Goal: Book appointment/travel/reservation

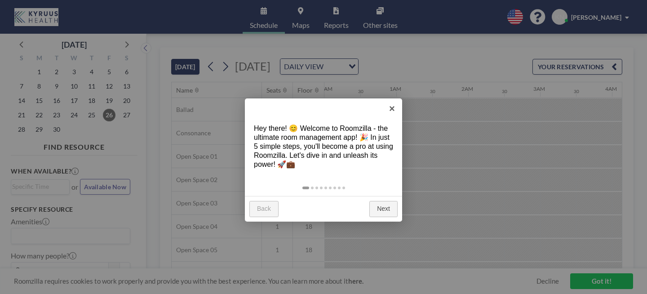
scroll to position [0, 438]
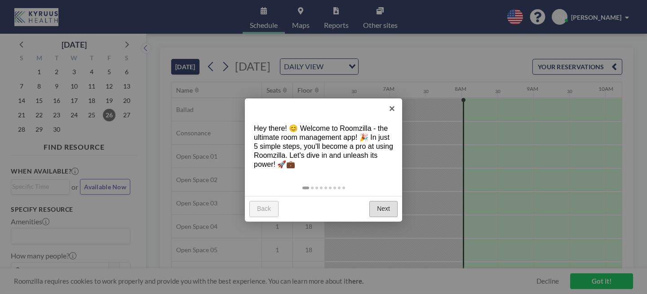
click at [390, 201] on link "Next" at bounding box center [383, 209] width 28 height 16
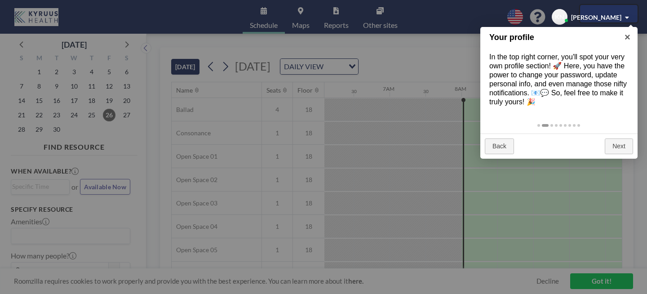
click at [75, 105] on div at bounding box center [323, 147] width 647 height 294
click at [619, 138] on link "Next" at bounding box center [618, 146] width 28 height 16
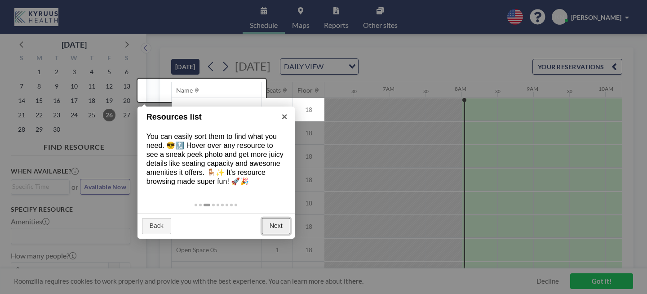
click at [279, 218] on link "Next" at bounding box center [276, 226] width 28 height 16
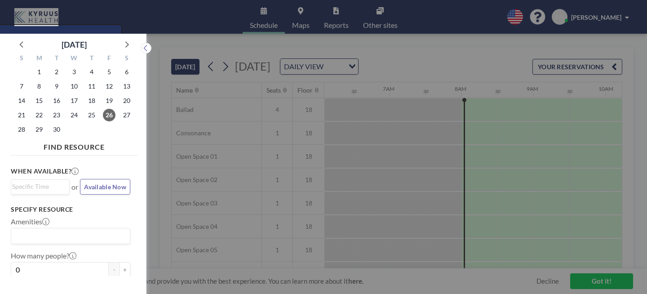
scroll to position [2, 0]
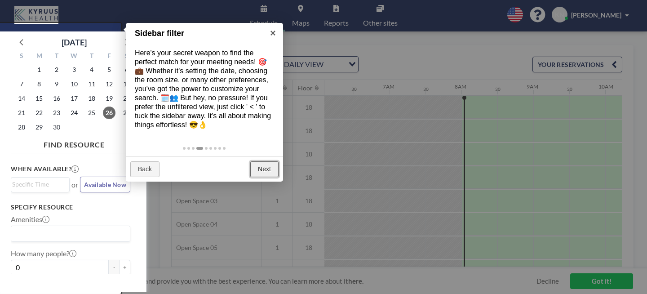
click at [264, 161] on link "Next" at bounding box center [264, 169] width 28 height 16
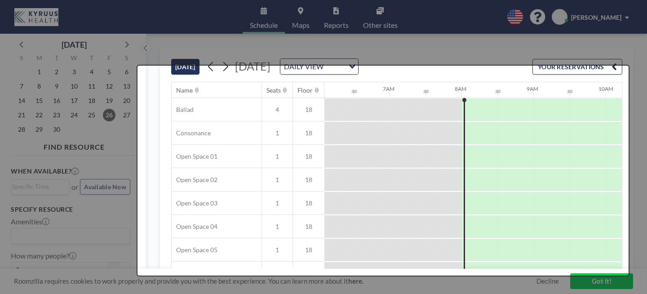
scroll to position [0, 0]
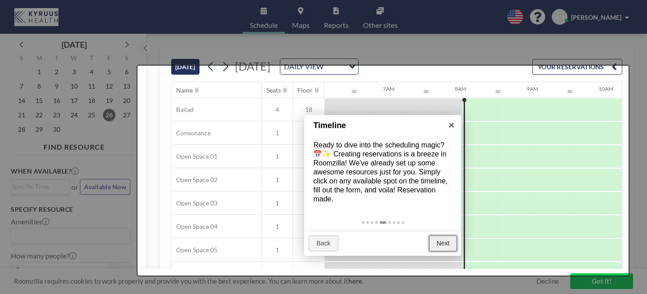
click at [452, 235] on link "Next" at bounding box center [443, 243] width 28 height 16
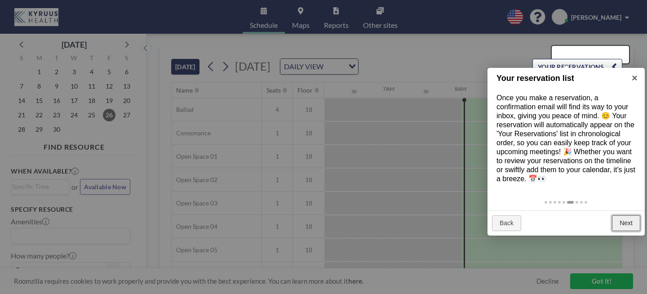
click at [629, 215] on link "Next" at bounding box center [626, 223] width 28 height 16
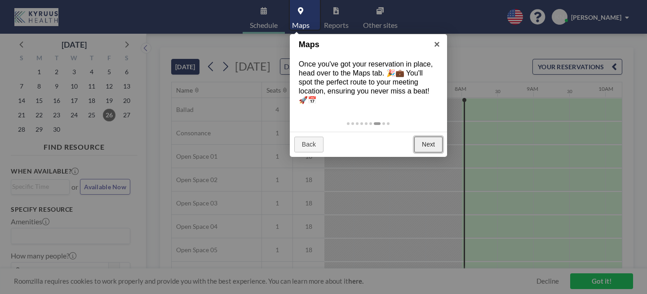
click at [429, 136] on link "Next" at bounding box center [428, 144] width 28 height 16
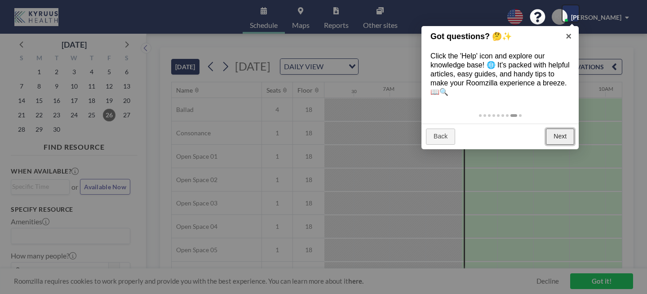
click at [564, 128] on link "Next" at bounding box center [560, 136] width 28 height 16
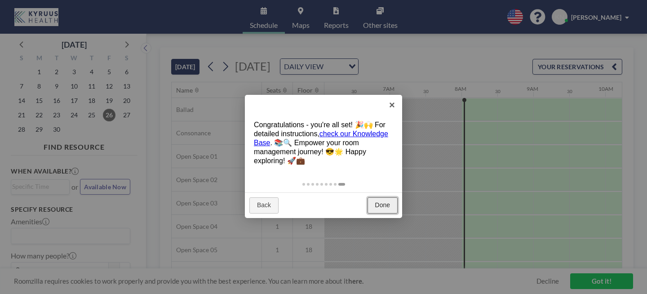
click at [382, 197] on link "Done" at bounding box center [382, 205] width 30 height 16
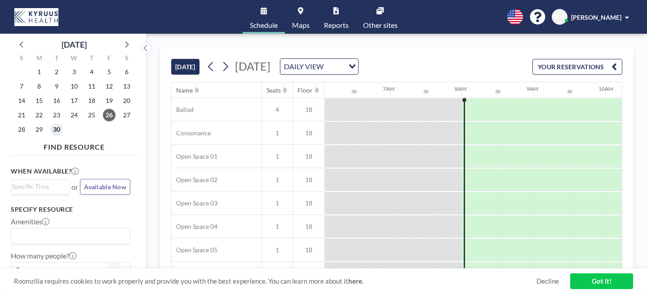
click at [50, 123] on span "30" at bounding box center [56, 129] width 13 height 13
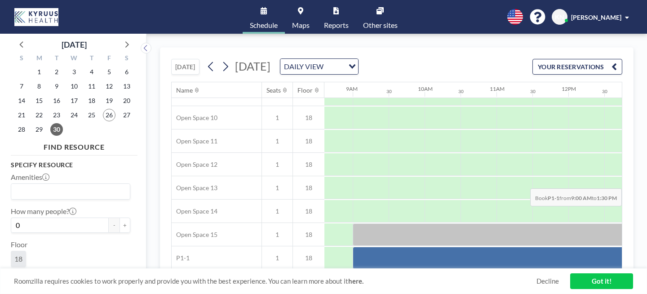
scroll to position [249, 1039]
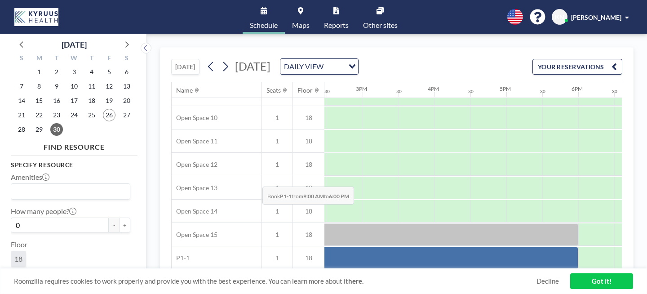
drag, startPoint x: 374, startPoint y: 165, endPoint x: 260, endPoint y: 165, distance: 114.9
click at [260, 246] on div "P1-1 1 18" at bounding box center [70, 257] width 1877 height 23
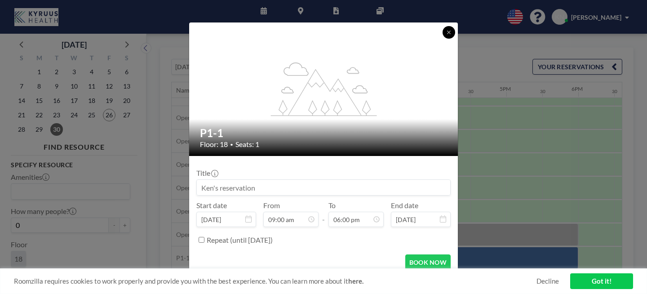
click at [446, 35] on icon at bounding box center [448, 32] width 5 height 5
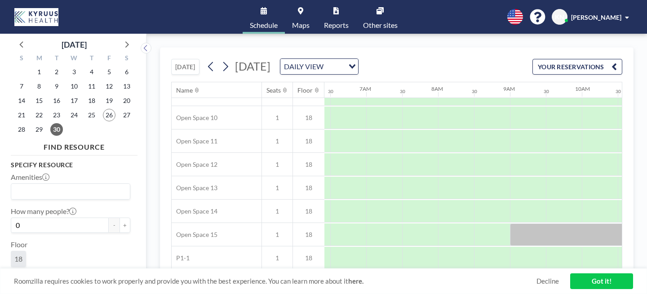
scroll to position [249, 462]
click at [355, 64] on icon "Search for option" at bounding box center [352, 66] width 6 height 4
click at [303, 22] on span "Maps" at bounding box center [301, 25] width 18 height 7
